Goal: Task Accomplishment & Management: Use online tool/utility

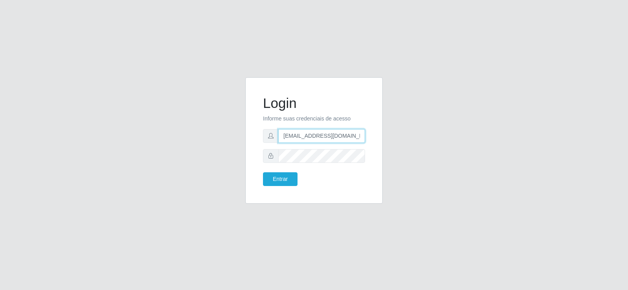
drag, startPoint x: 330, startPoint y: 136, endPoint x: 254, endPoint y: 141, distance: 75.9
click at [254, 141] on div "Login Informe suas credenciais de acesso [EMAIL_ADDRESS][DOMAIN_NAME] Entrar" at bounding box center [313, 140] width 137 height 126
type input "[DOMAIN_NAME]"
drag, startPoint x: 278, startPoint y: 135, endPoint x: 249, endPoint y: 139, distance: 28.9
click at [249, 139] on div "Login Informe suas credenciais de acesso [DOMAIN_NAME] Entrar" at bounding box center [313, 140] width 137 height 126
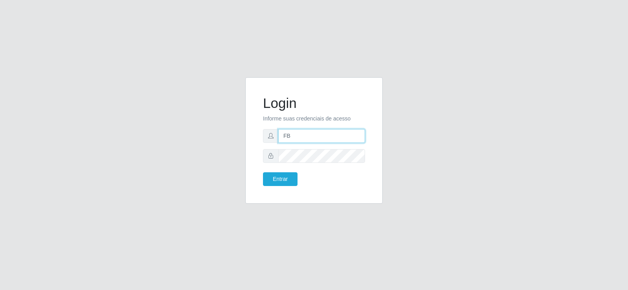
type input "[EMAIL_ADDRESS][DOMAIN_NAME]"
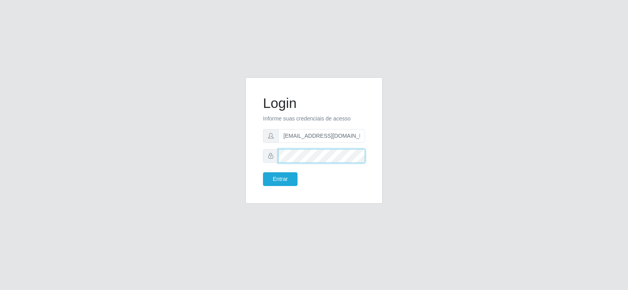
click at [214, 161] on div "Login Informe suas credenciais de acesso [EMAIL_ADDRESS][DOMAIN_NAME] Entrar" at bounding box center [314, 145] width 448 height 136
click at [267, 183] on button "Entrar" at bounding box center [280, 179] width 35 height 14
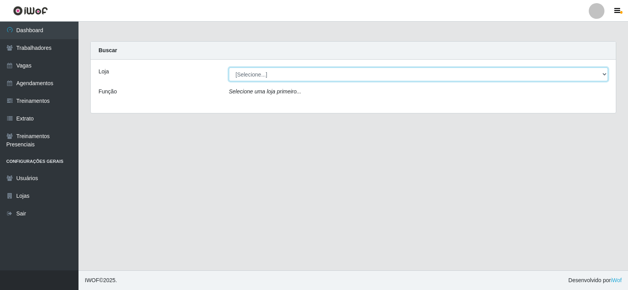
click at [257, 71] on select "[Selecione...] Supermercado Tadeu - [GEOGRAPHIC_DATA]" at bounding box center [418, 75] width 379 height 14
select select "195"
click at [229, 68] on select "[Selecione...] Supermercado Tadeu - [GEOGRAPHIC_DATA]" at bounding box center [418, 75] width 379 height 14
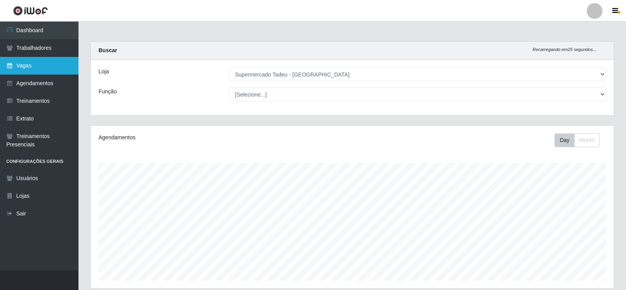
click at [34, 67] on link "Vagas" at bounding box center [39, 66] width 79 height 18
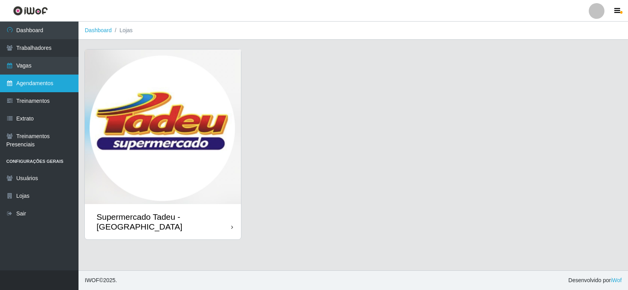
click at [28, 75] on link "Agendamentos" at bounding box center [39, 84] width 79 height 18
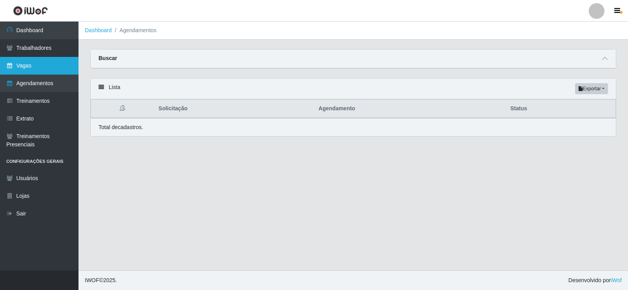
click at [42, 64] on link "Vagas" at bounding box center [39, 66] width 79 height 18
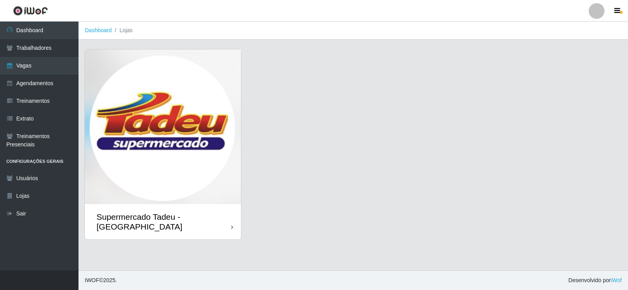
click at [154, 86] on img at bounding box center [163, 126] width 156 height 155
